Goal: Information Seeking & Learning: Learn about a topic

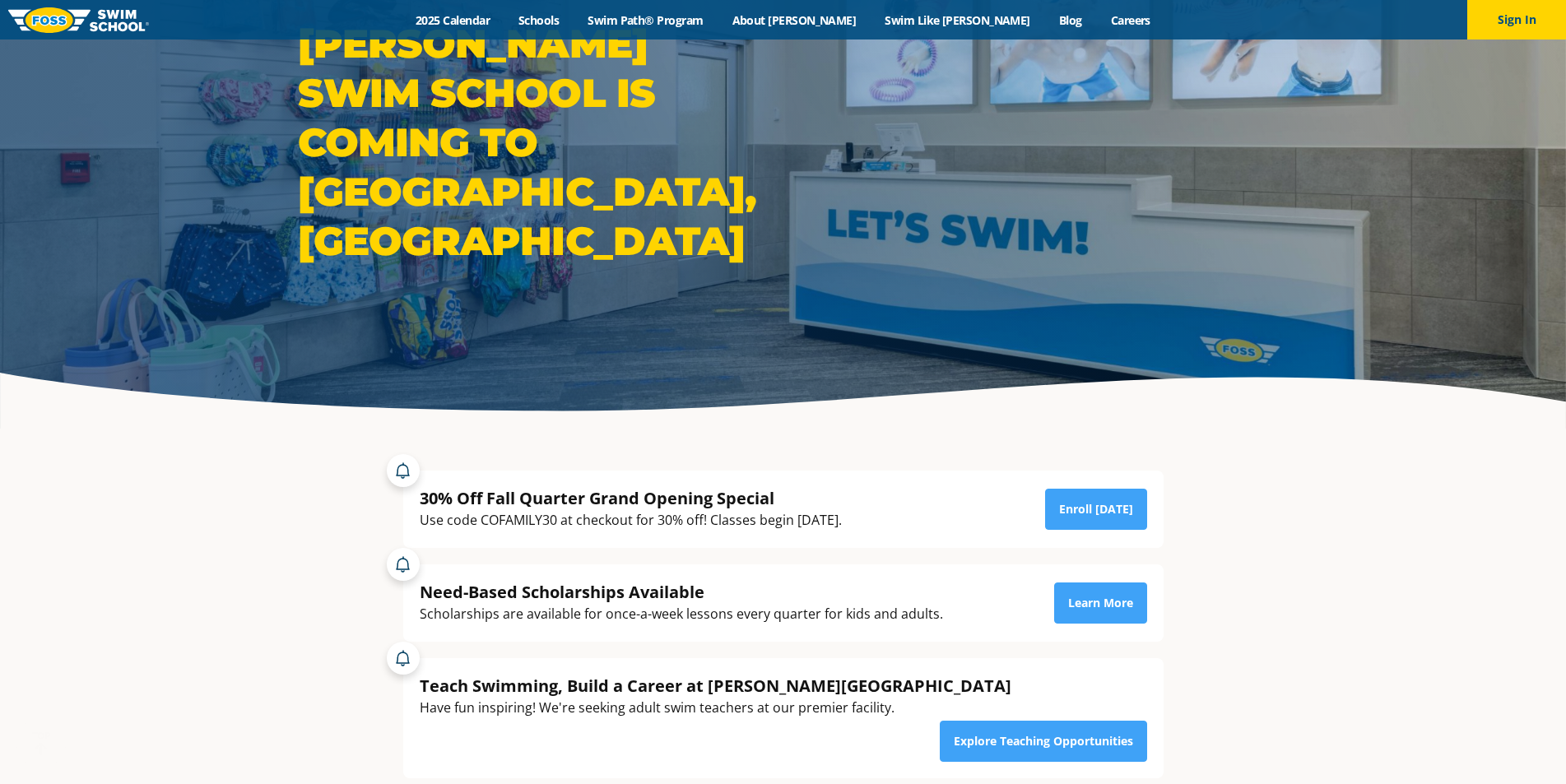
scroll to position [164, 0]
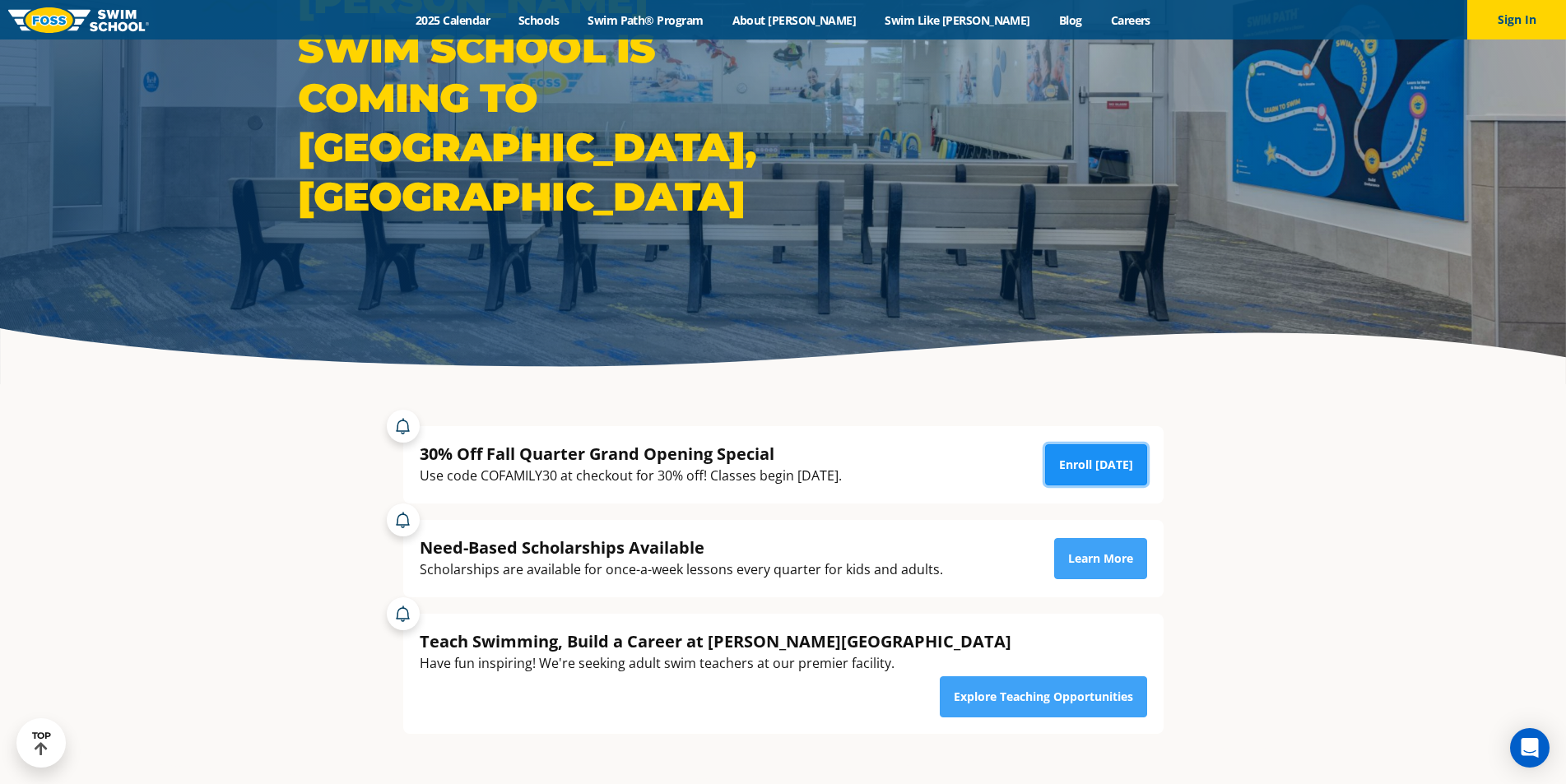
click at [1088, 456] on link "Enroll Today" at bounding box center [1096, 465] width 102 height 41
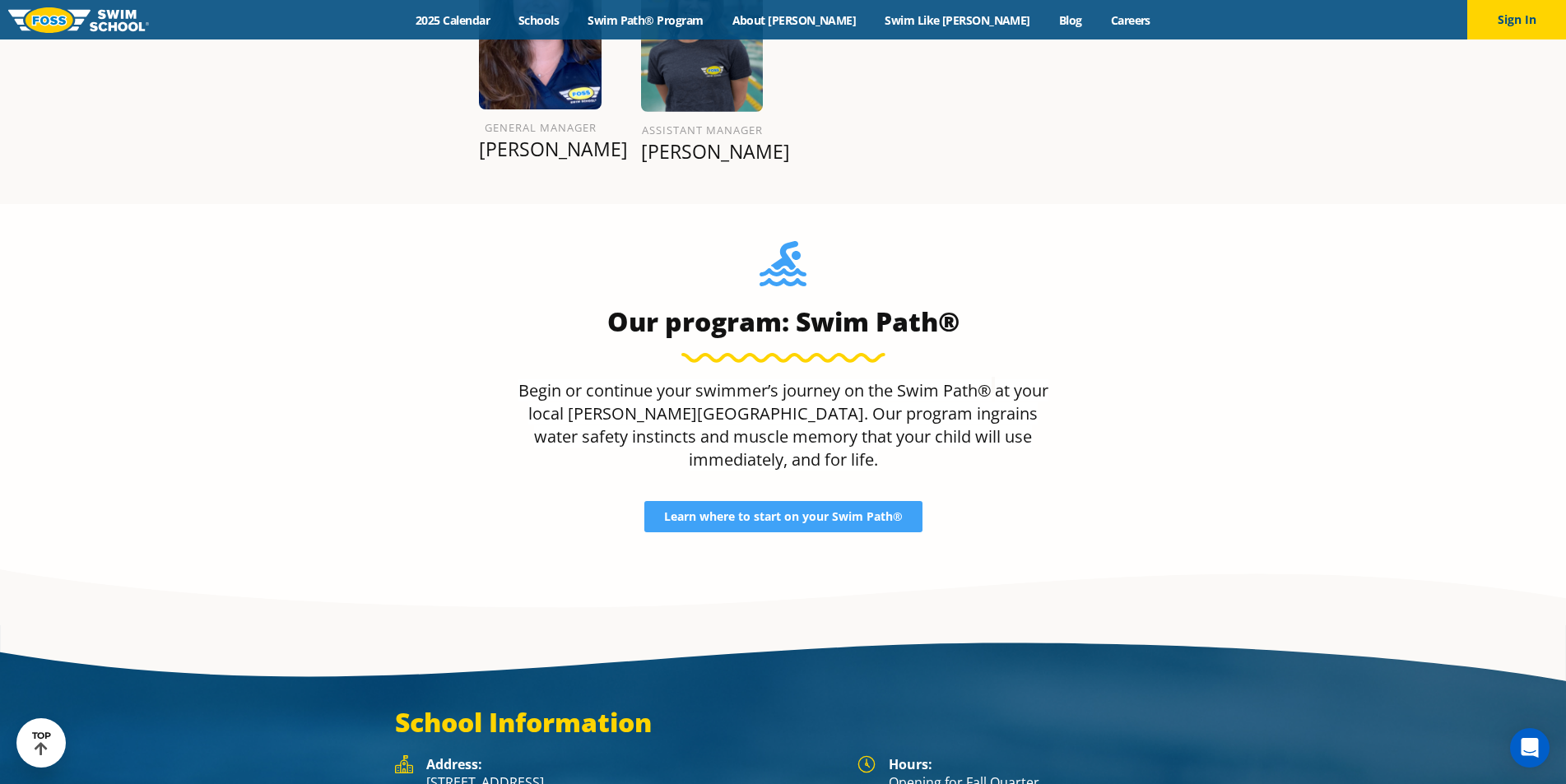
scroll to position [1892, 0]
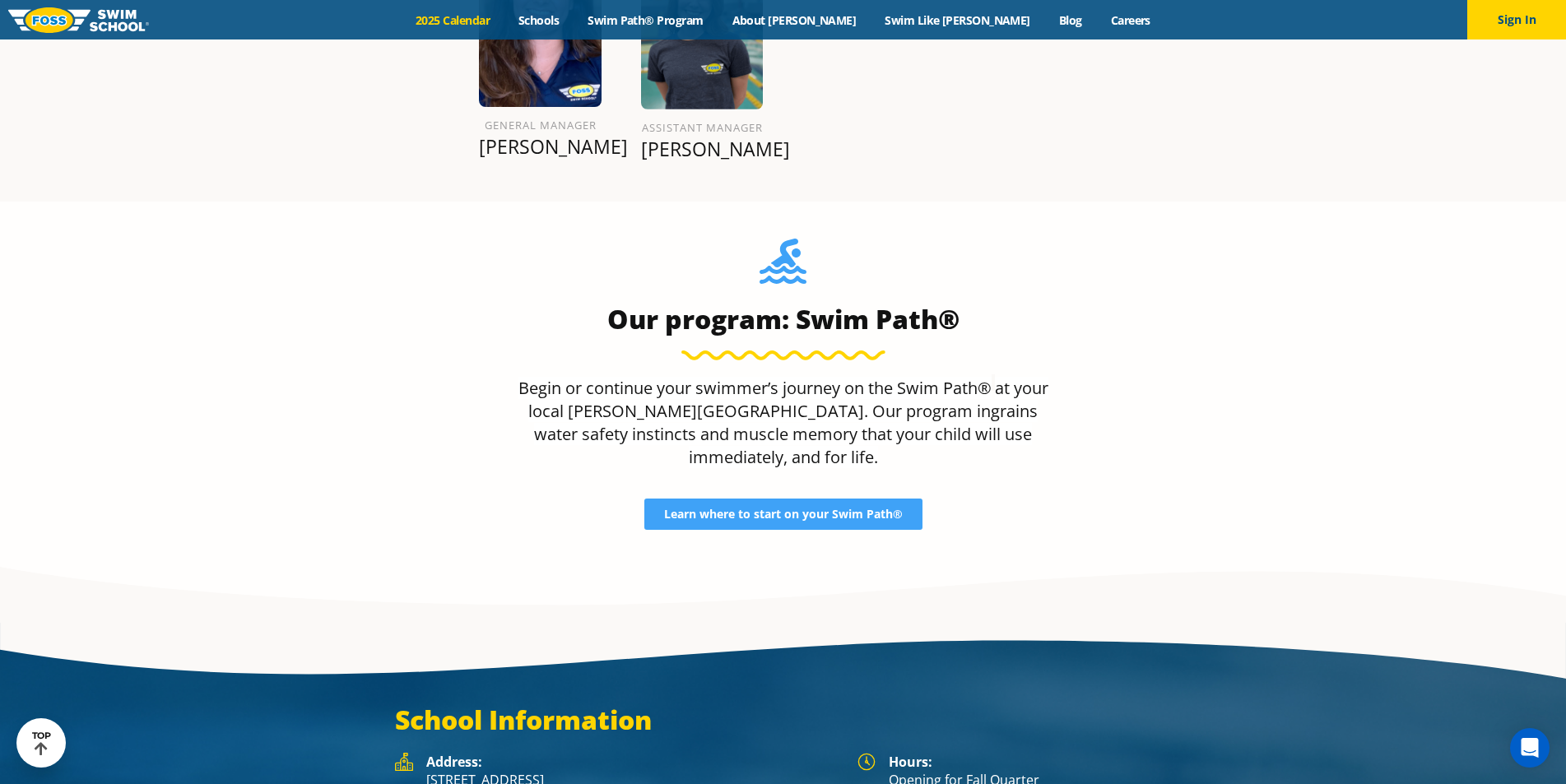
click at [504, 14] on link "2025 Calendar" at bounding box center [452, 20] width 103 height 15
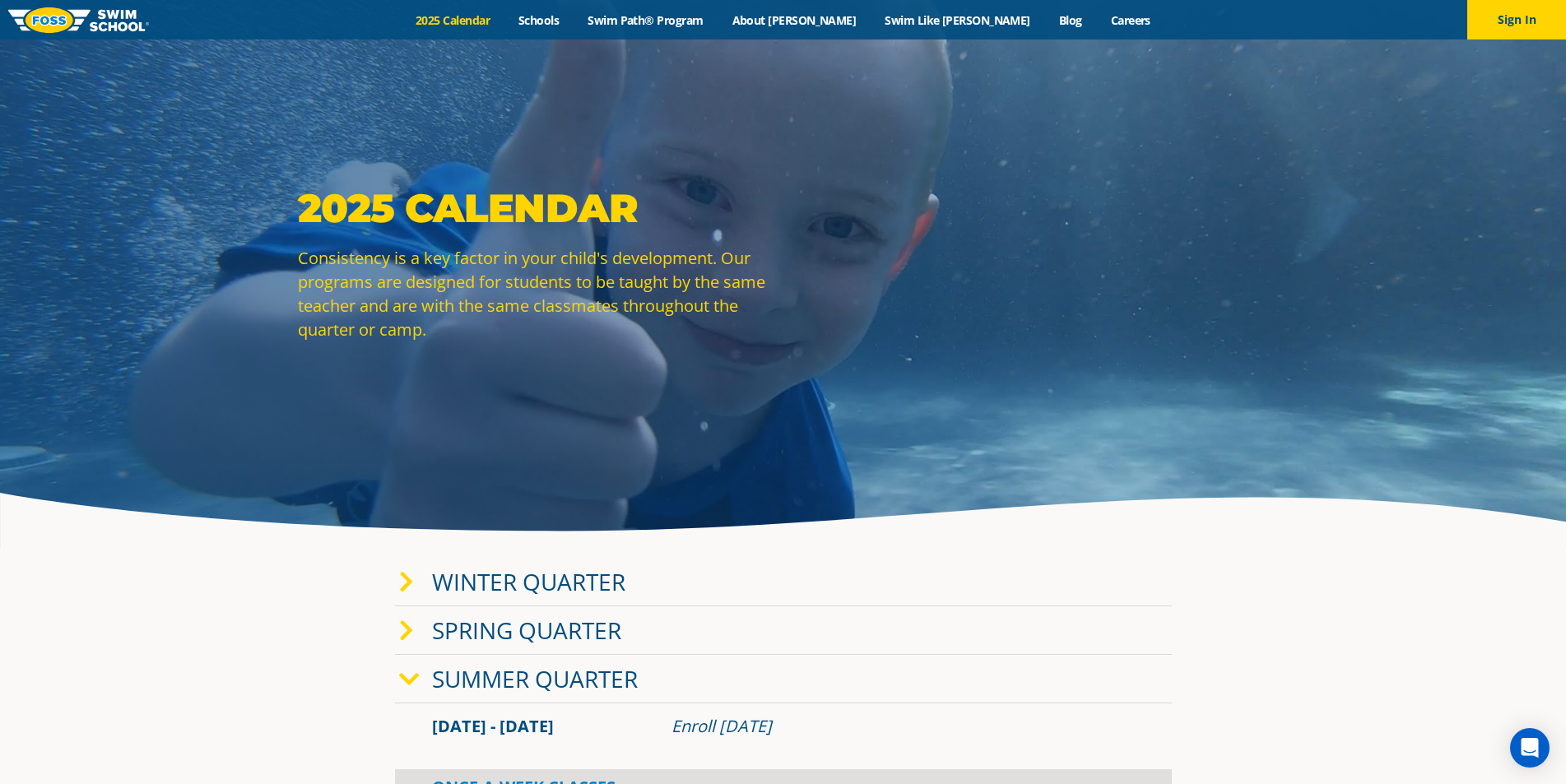
click at [416, 589] on span at bounding box center [416, 582] width 33 height 24
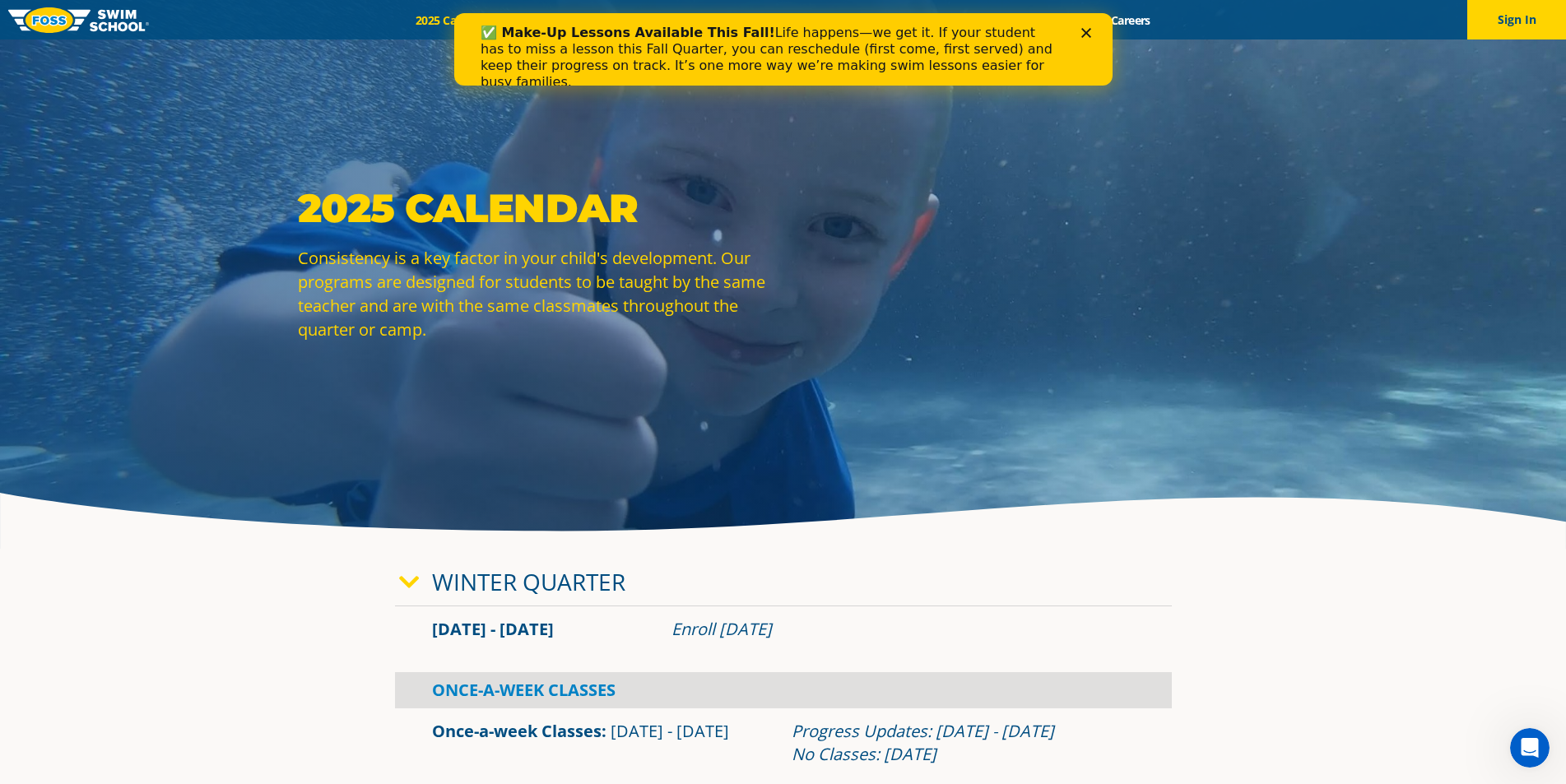
click at [1086, 33] on polygon "Close" at bounding box center [1086, 33] width 10 height 10
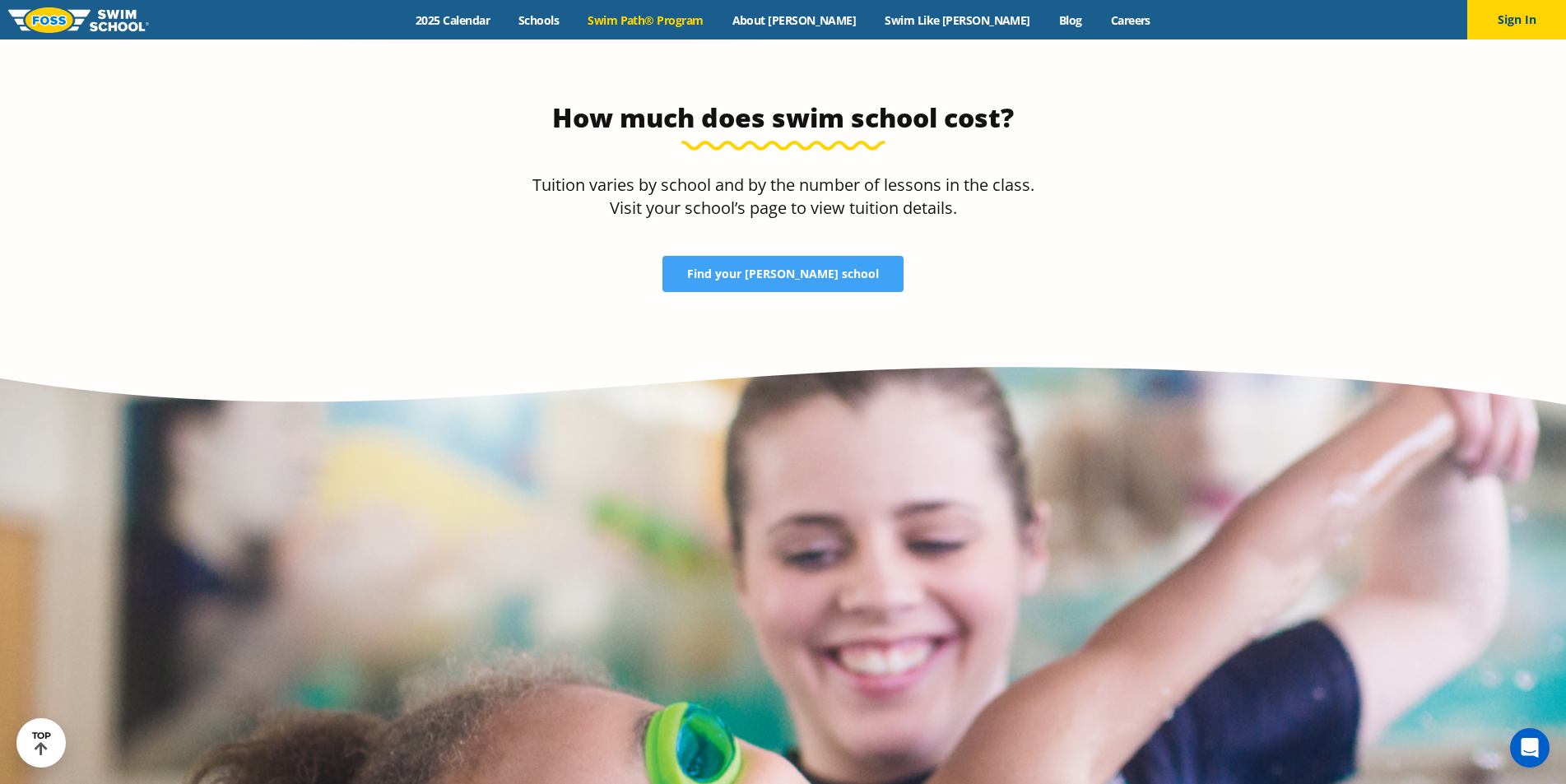
scroll to position [3125, 0]
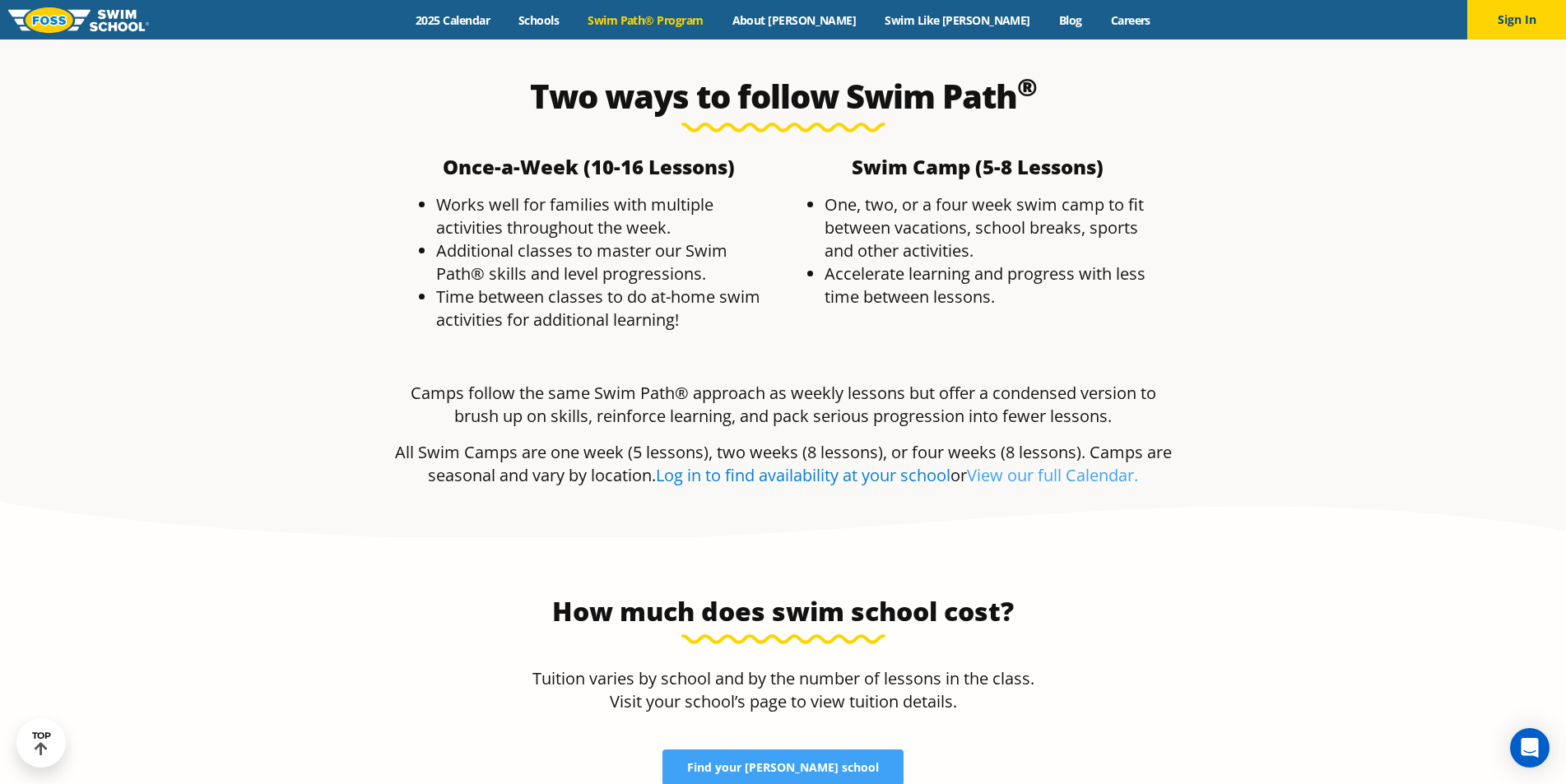
click at [765, 464] on link "Log in to find availability at your school" at bounding box center [803, 474] width 295 height 22
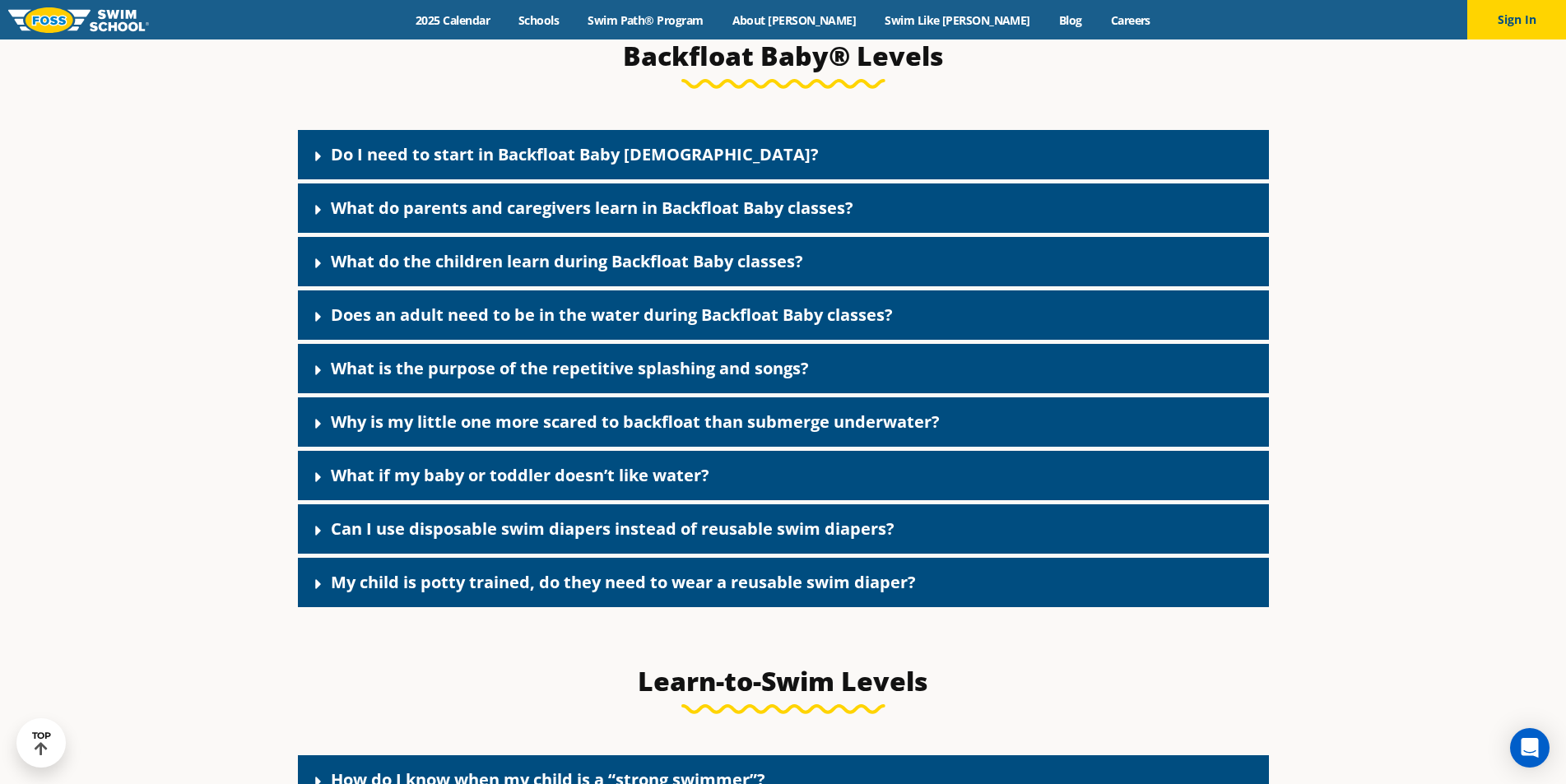
click at [410, 165] on link "Do I need to start in Backfloat Baby [DEMOGRAPHIC_DATA]?" at bounding box center [575, 154] width 488 height 22
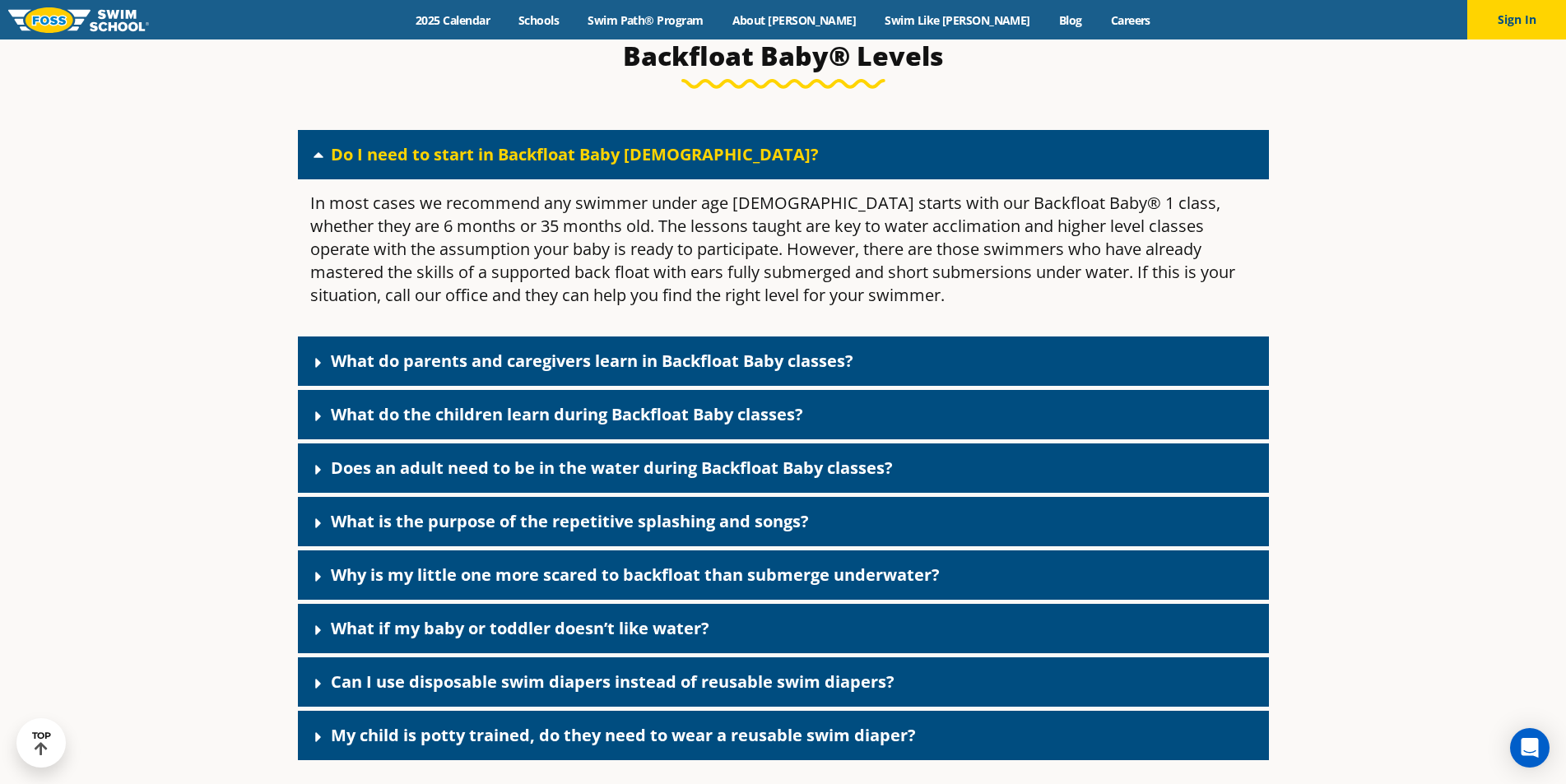
click at [603, 371] on link "What do parents and caregivers learn in Backfloat Baby classes?" at bounding box center [592, 360] width 523 height 22
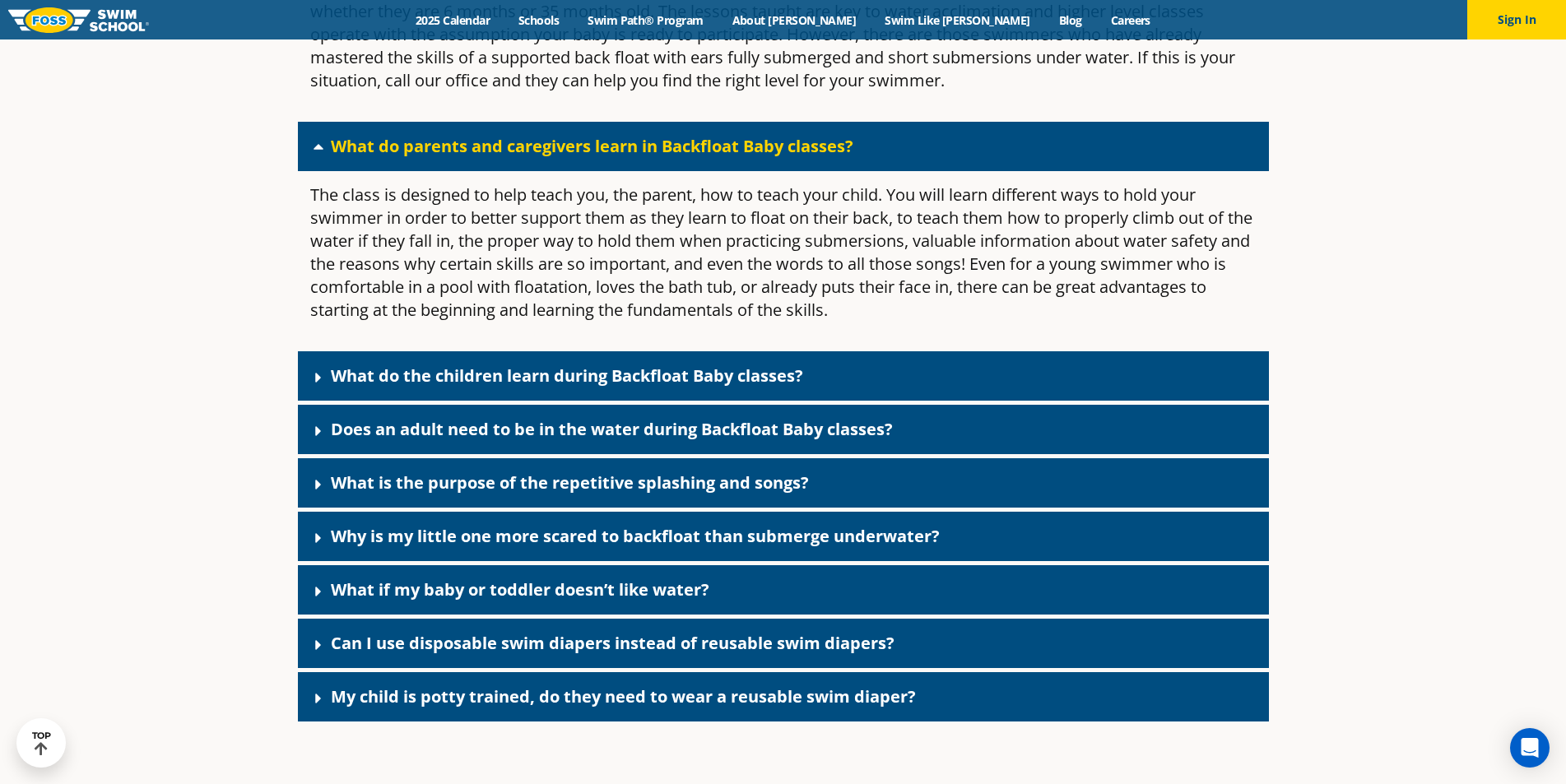
scroll to position [3927, 0]
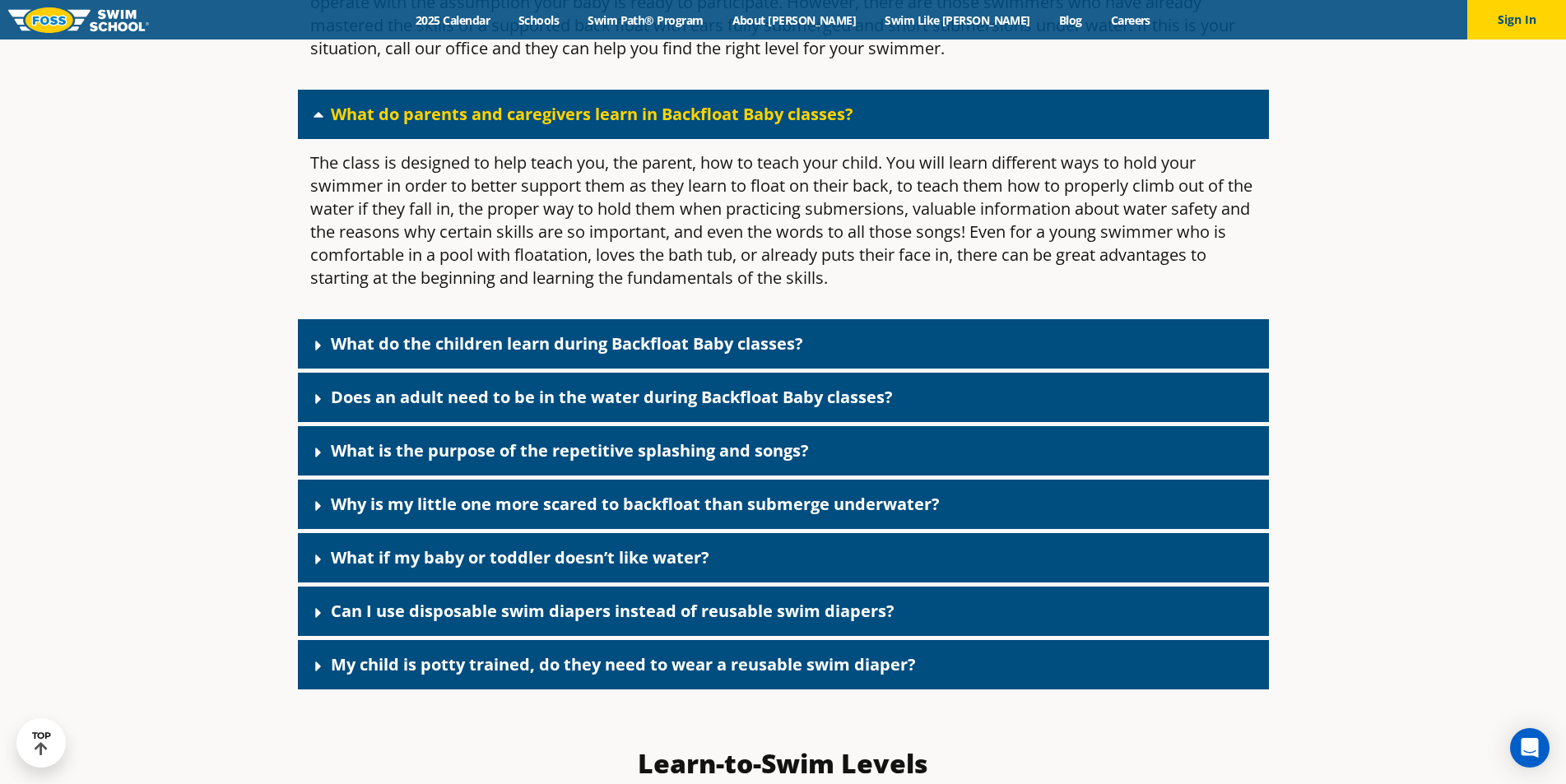
click at [593, 368] on div "What do the children learn during Backfloat Baby classes?" at bounding box center [783, 343] width 971 height 49
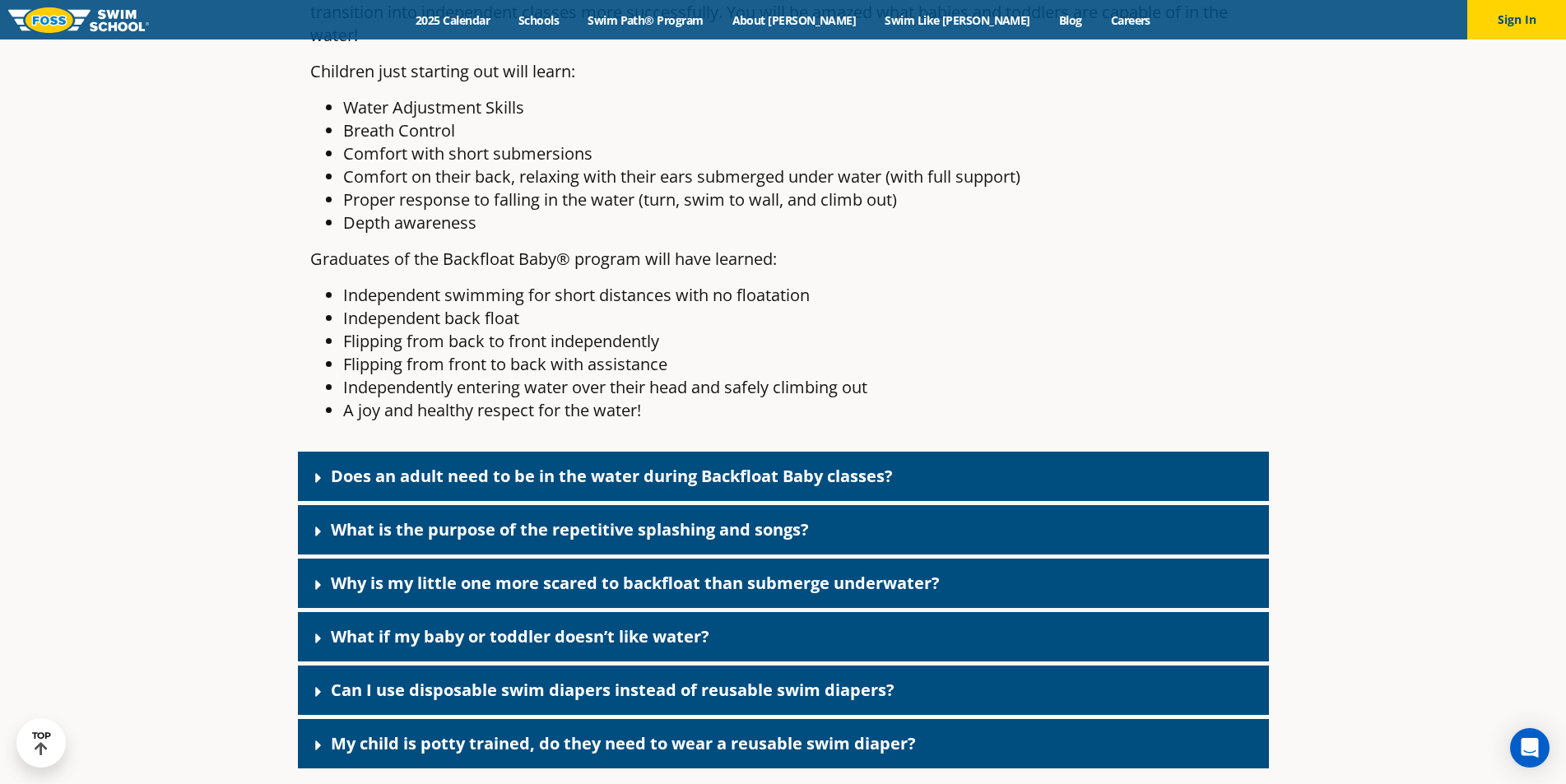
scroll to position [4338, 0]
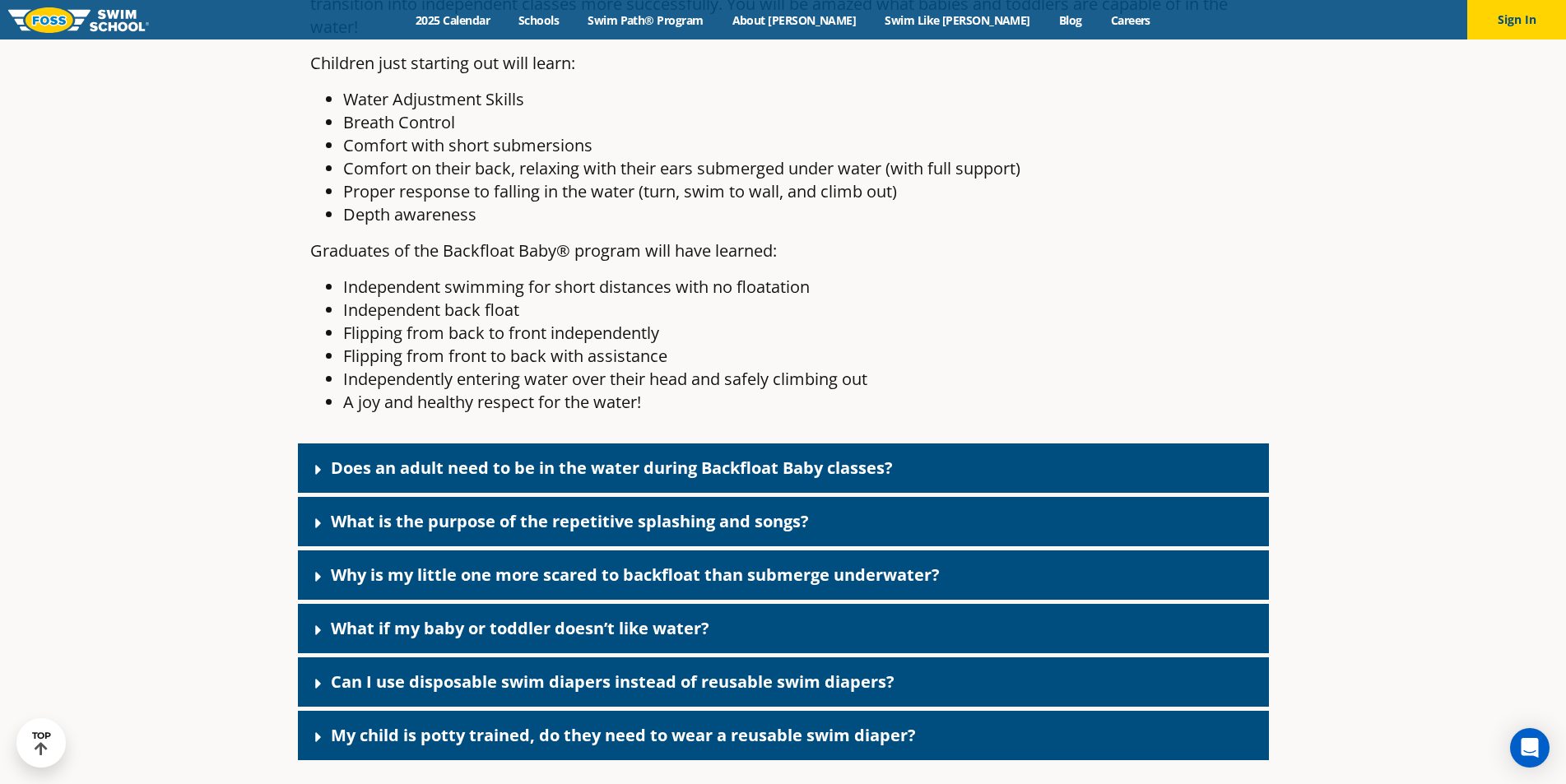
click at [566, 478] on link "Does an adult need to be in the water during Backfloat Baby classes?" at bounding box center [612, 468] width 562 height 22
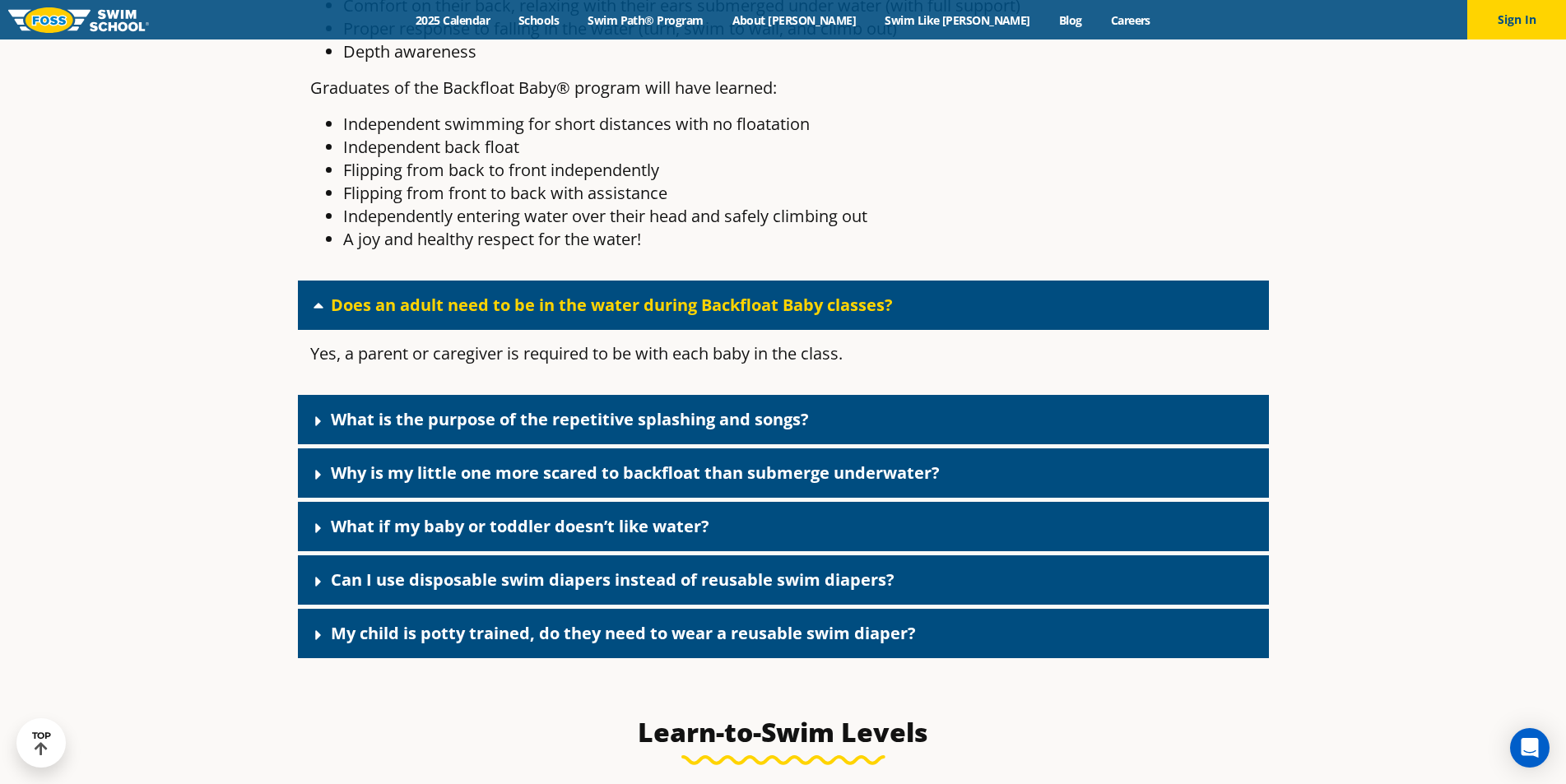
scroll to position [4503, 0]
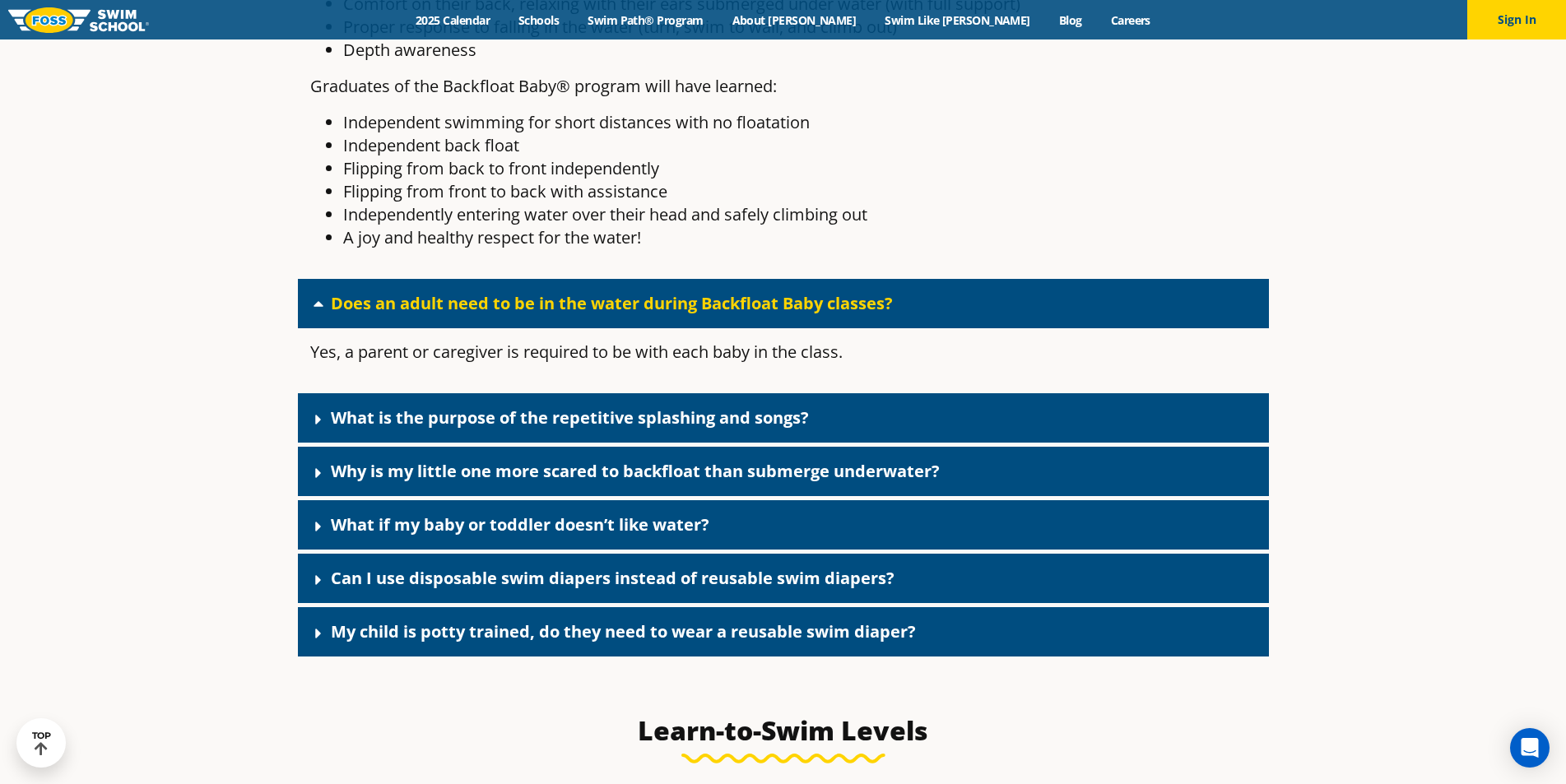
click at [565, 428] on link "What is the purpose of the repetitive splashing and songs?" at bounding box center [570, 417] width 478 height 22
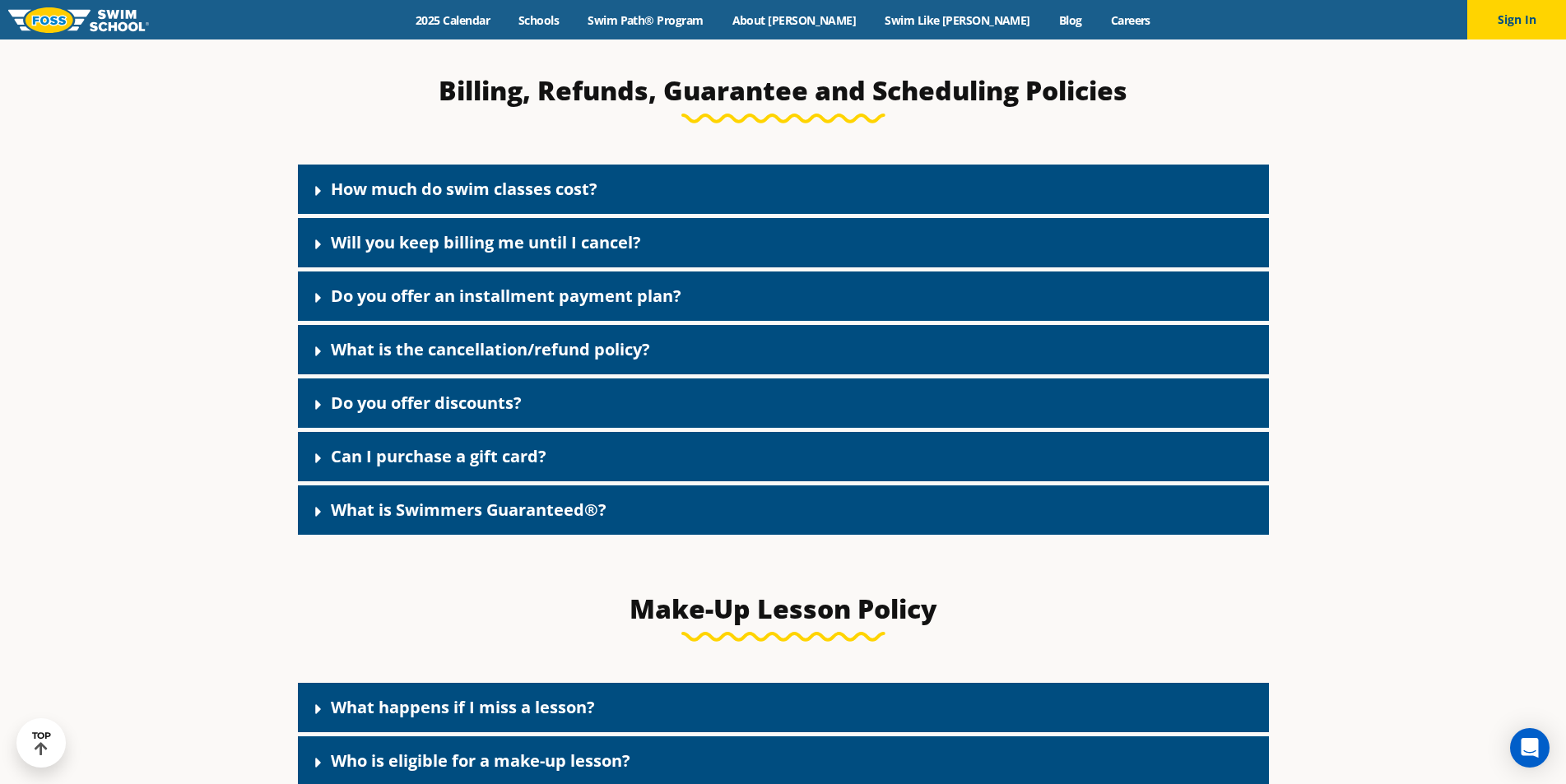
scroll to position [1453, 0]
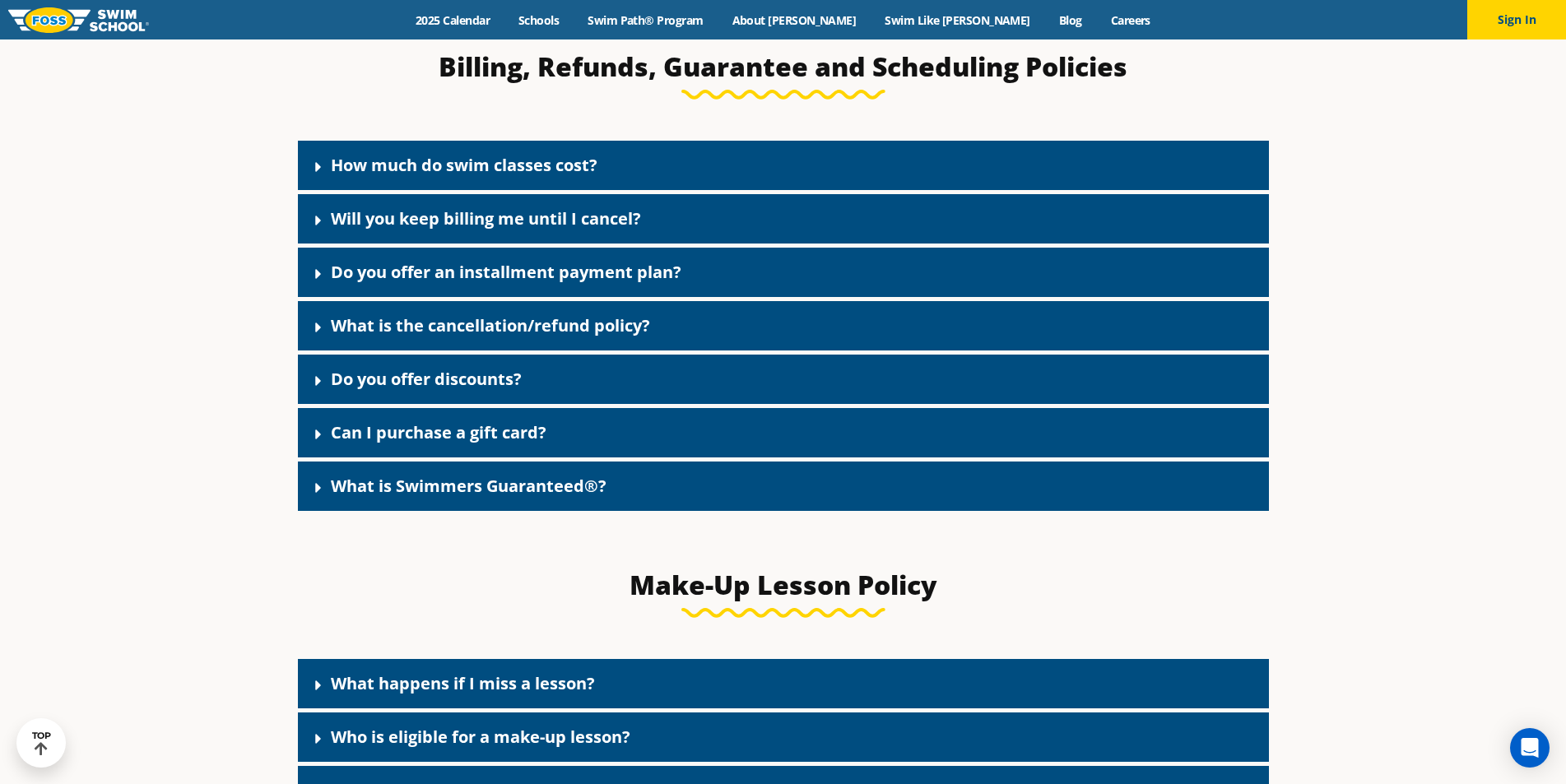
click at [673, 185] on div "How much do swim classes cost?" at bounding box center [783, 164] width 971 height 49
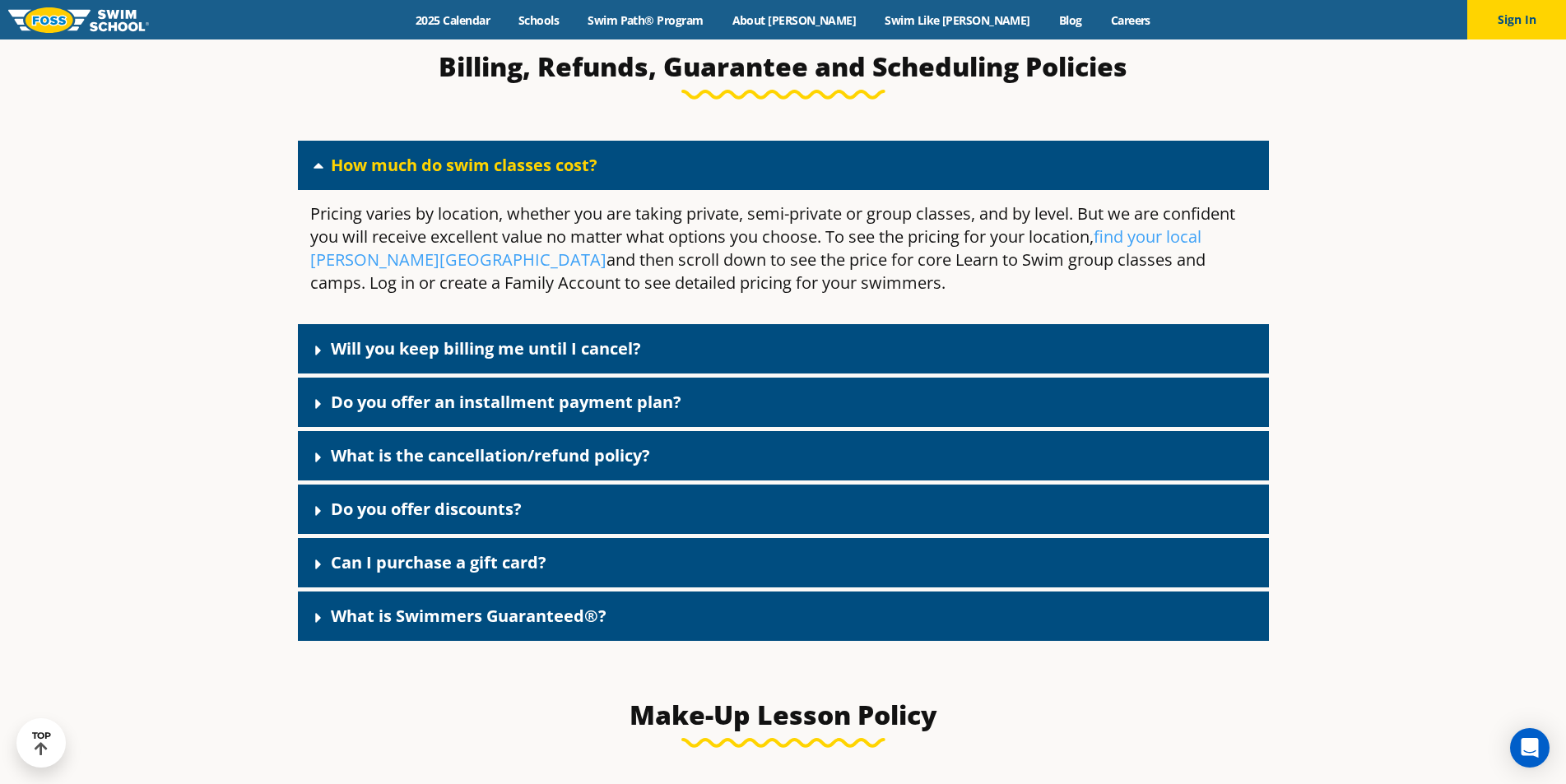
click at [768, 368] on div "Will you keep billing me until I cancel?" at bounding box center [783, 348] width 971 height 49
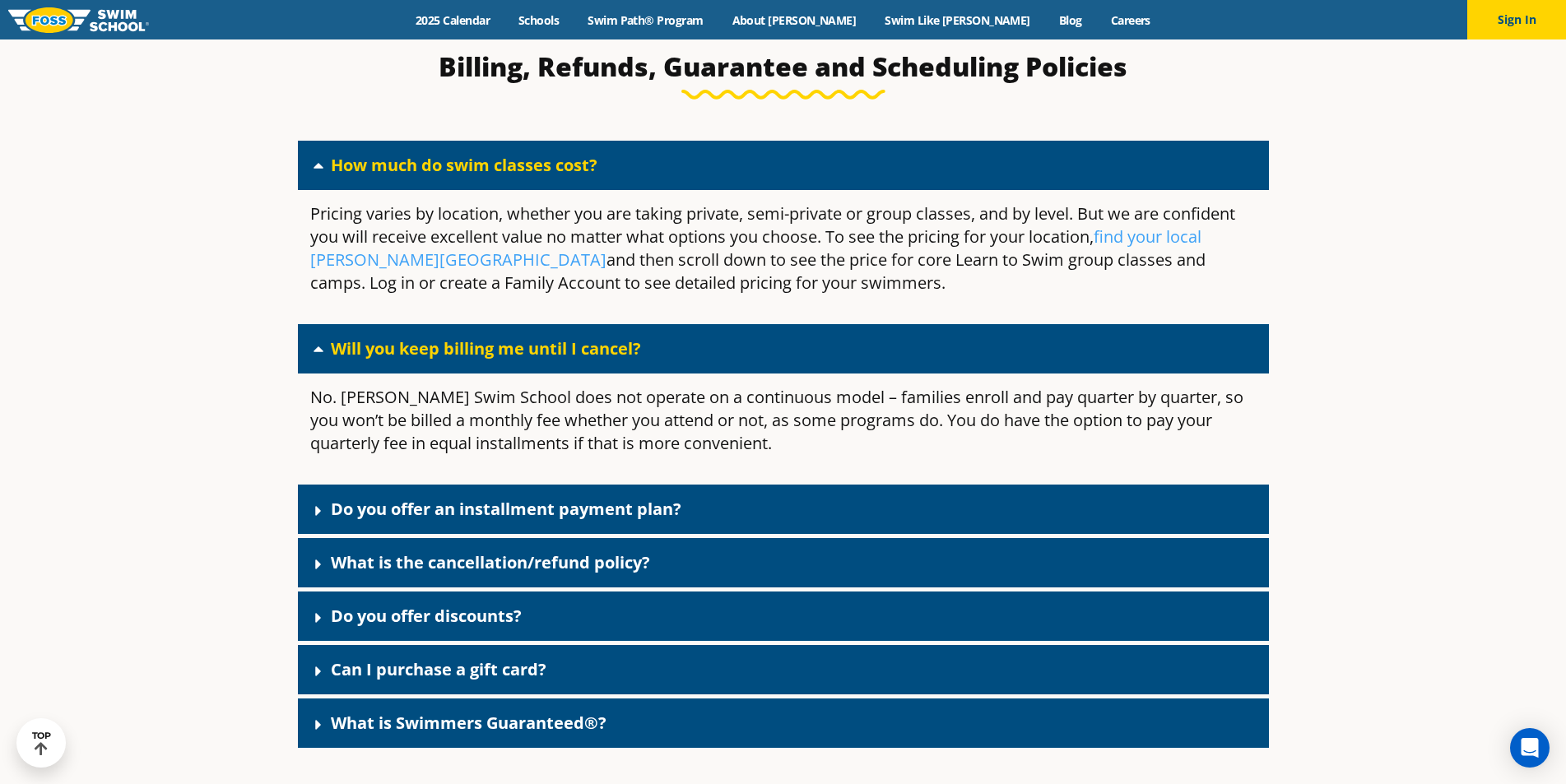
click at [588, 502] on link "Do you offer an installment payment plan?" at bounding box center [506, 508] width 350 height 22
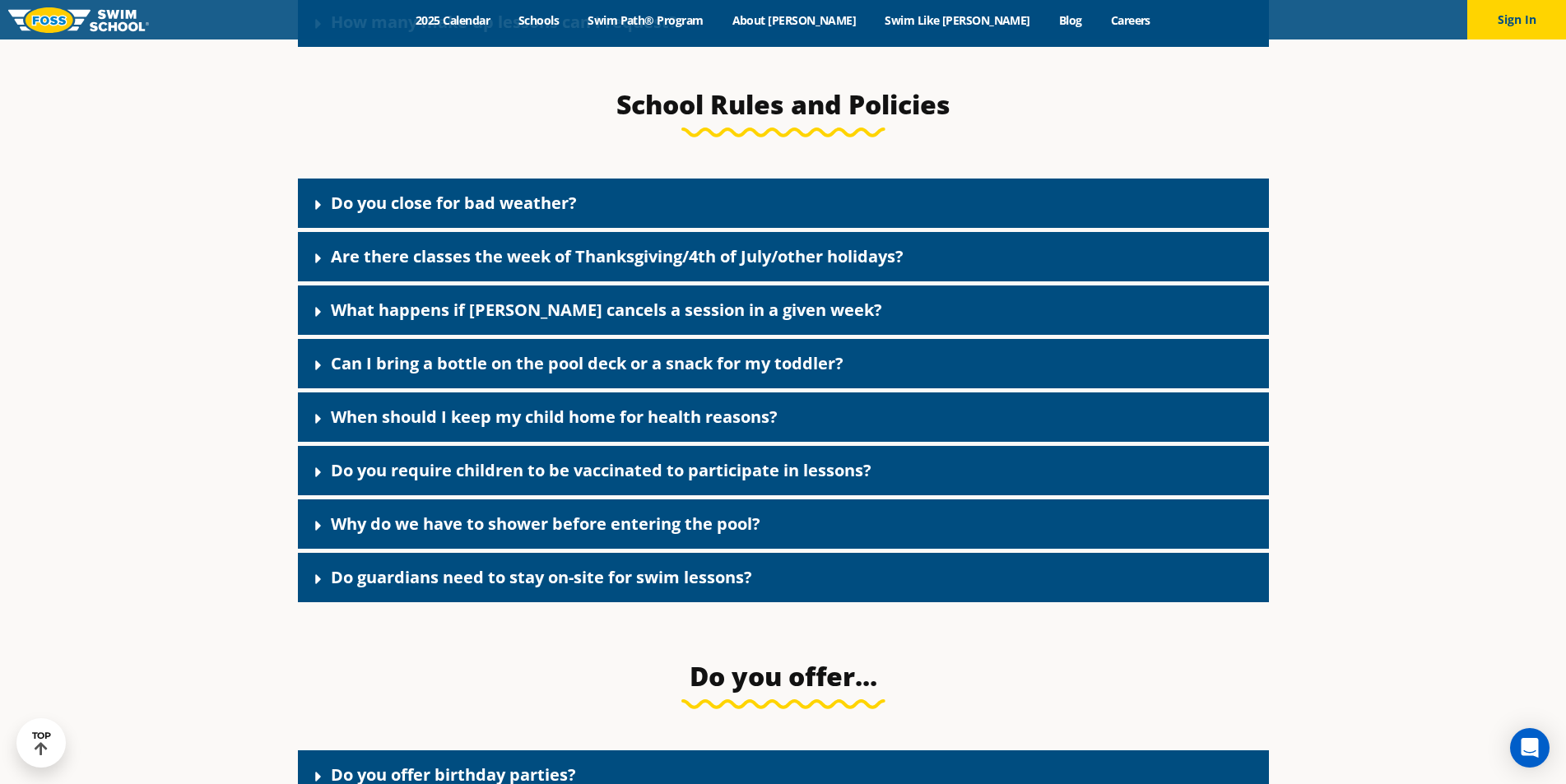
scroll to position [3098, 0]
